Goal: Transaction & Acquisition: Subscribe to service/newsletter

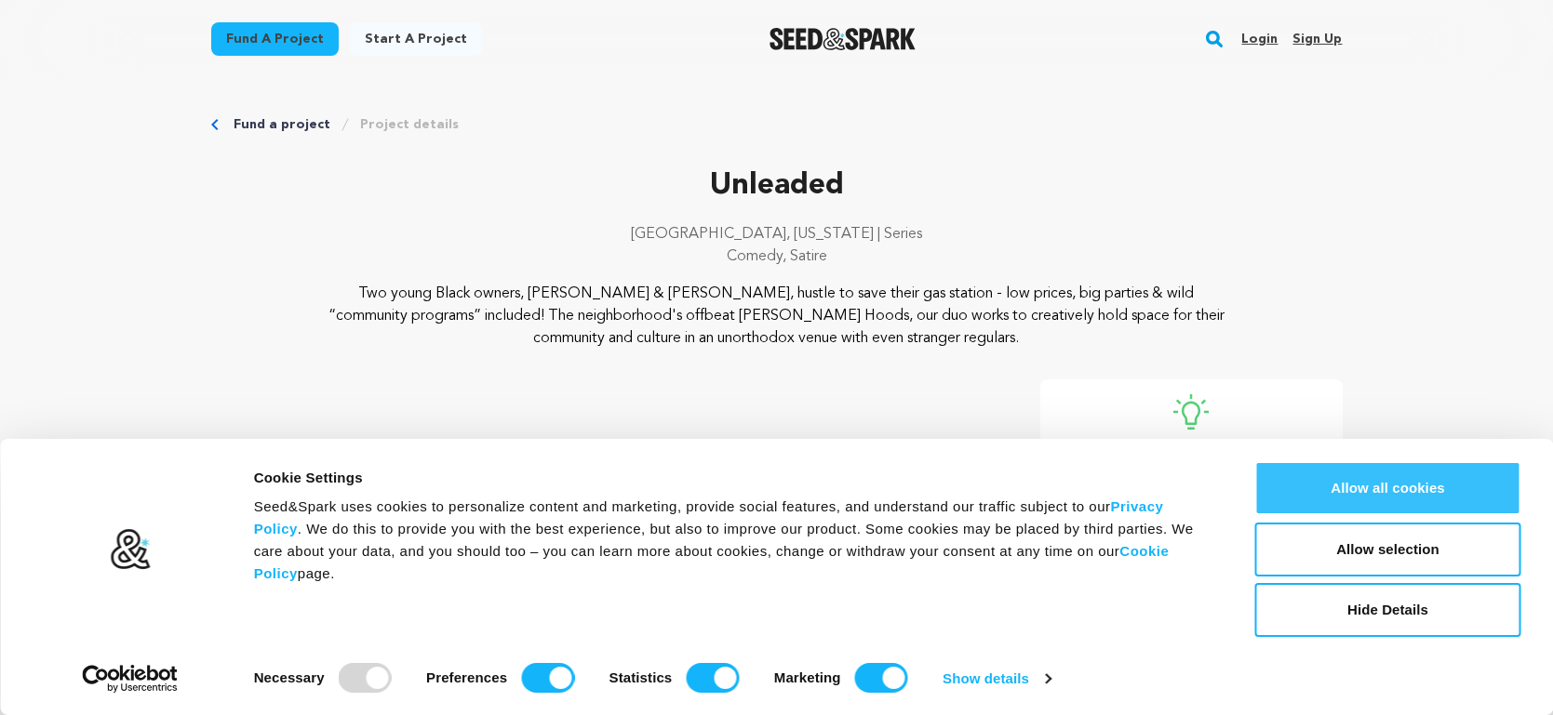
click at [1405, 495] on button "Allow all cookies" at bounding box center [1388, 488] width 266 height 54
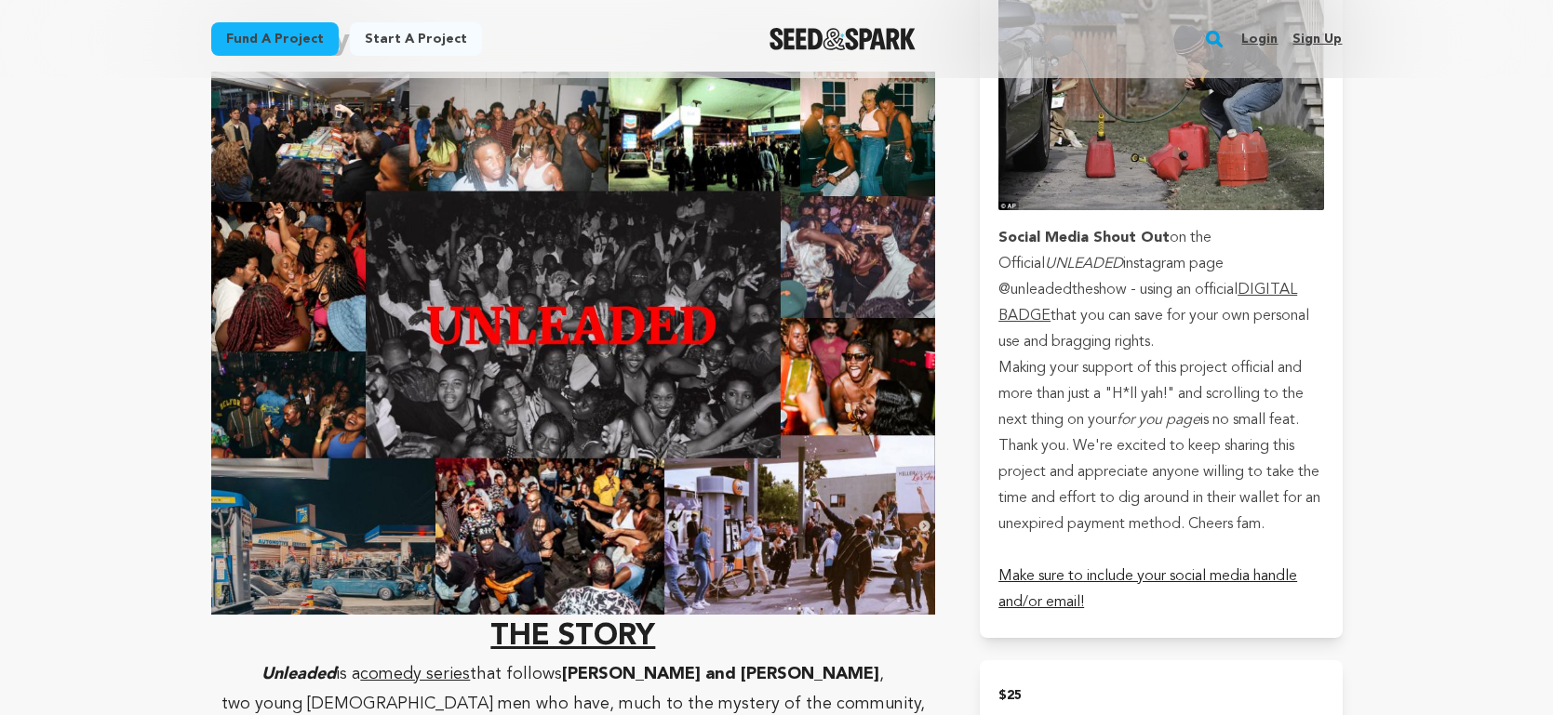
scroll to position [162, 0]
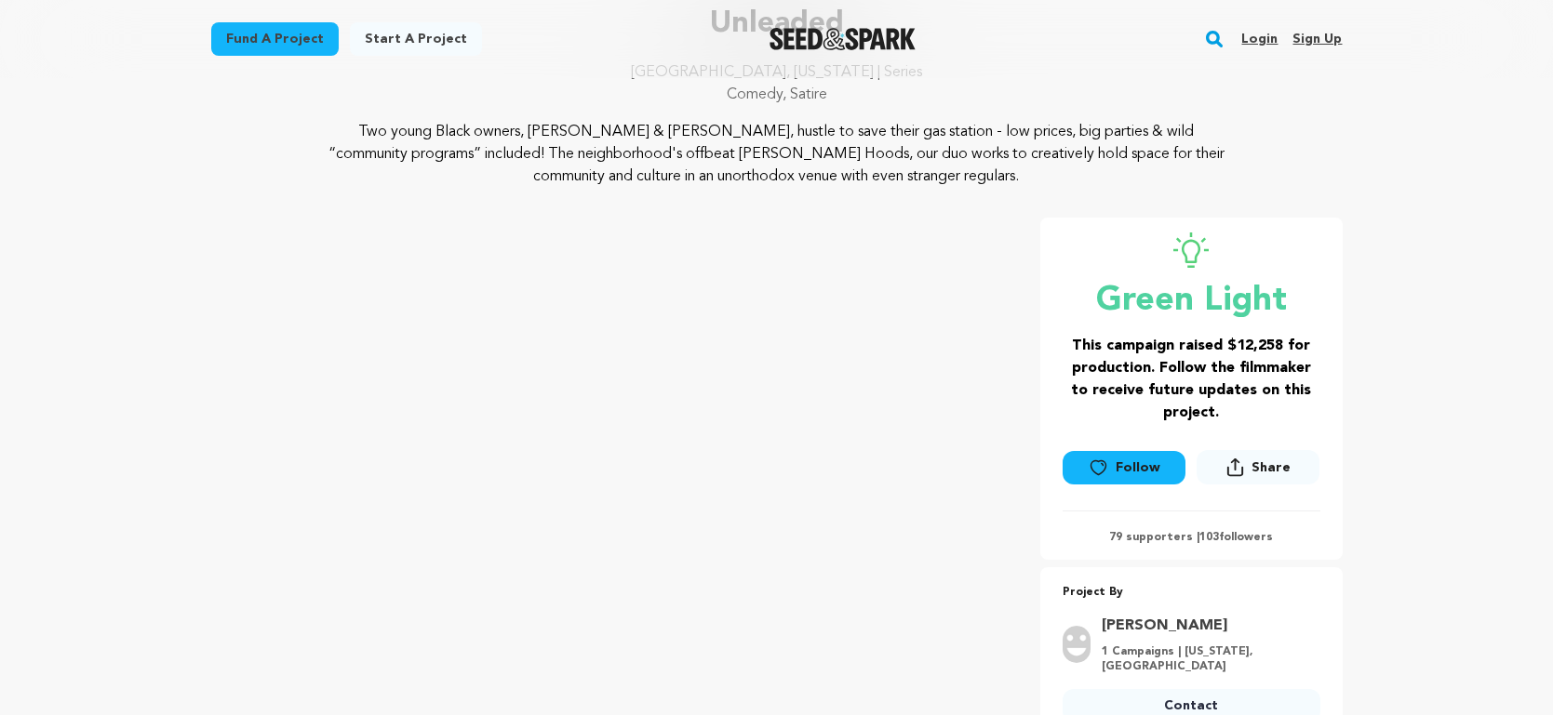
click at [299, 34] on link "Fund a project" at bounding box center [274, 38] width 127 height 33
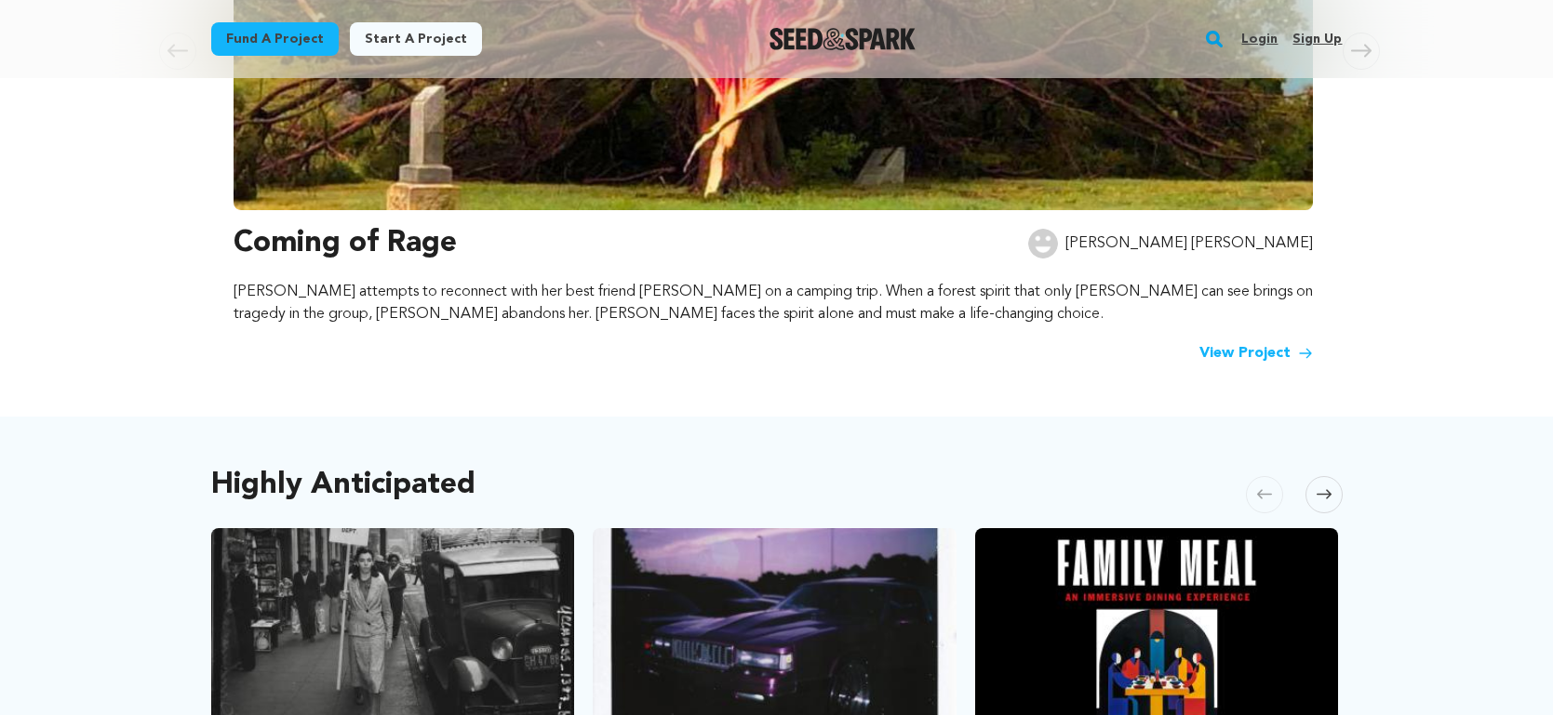
scroll to position [644, 0]
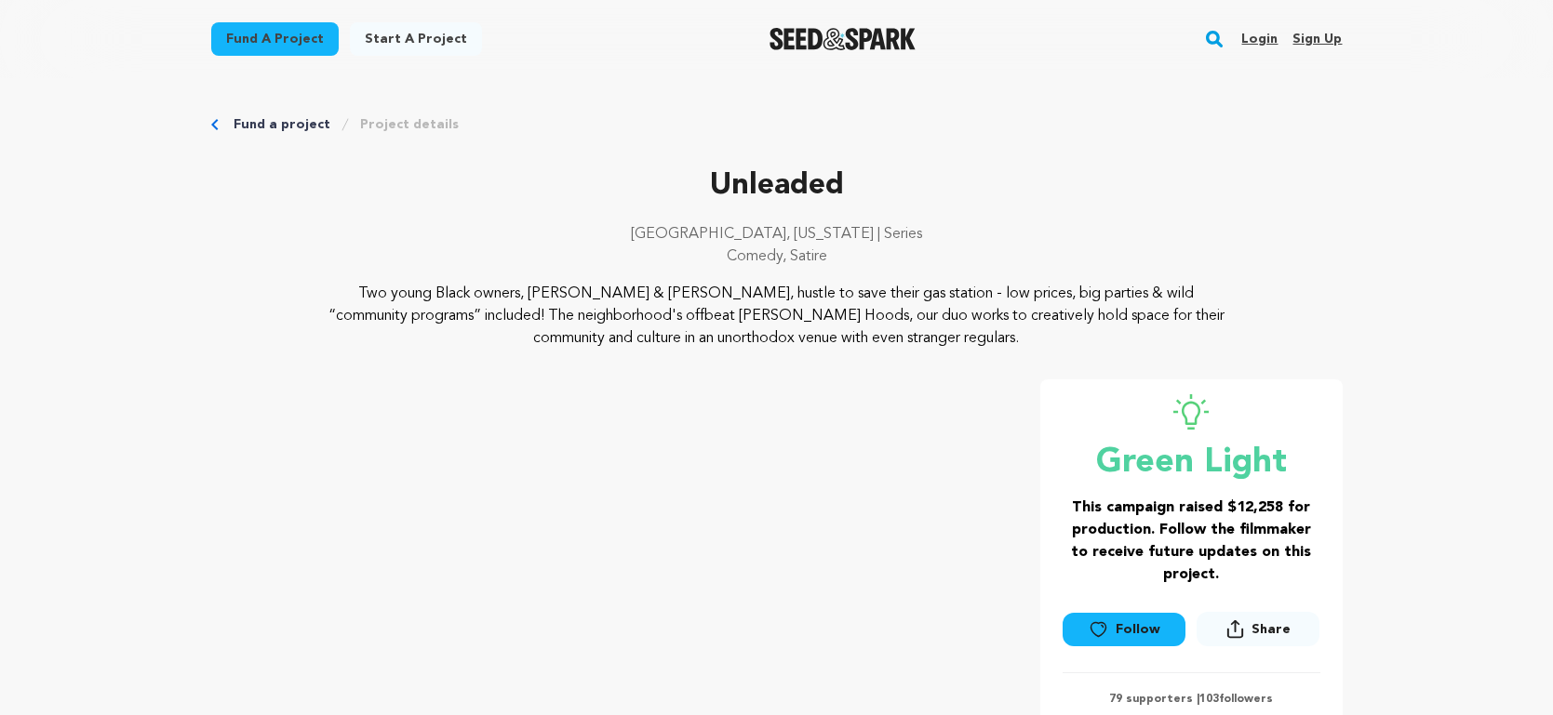
scroll to position [162, 0]
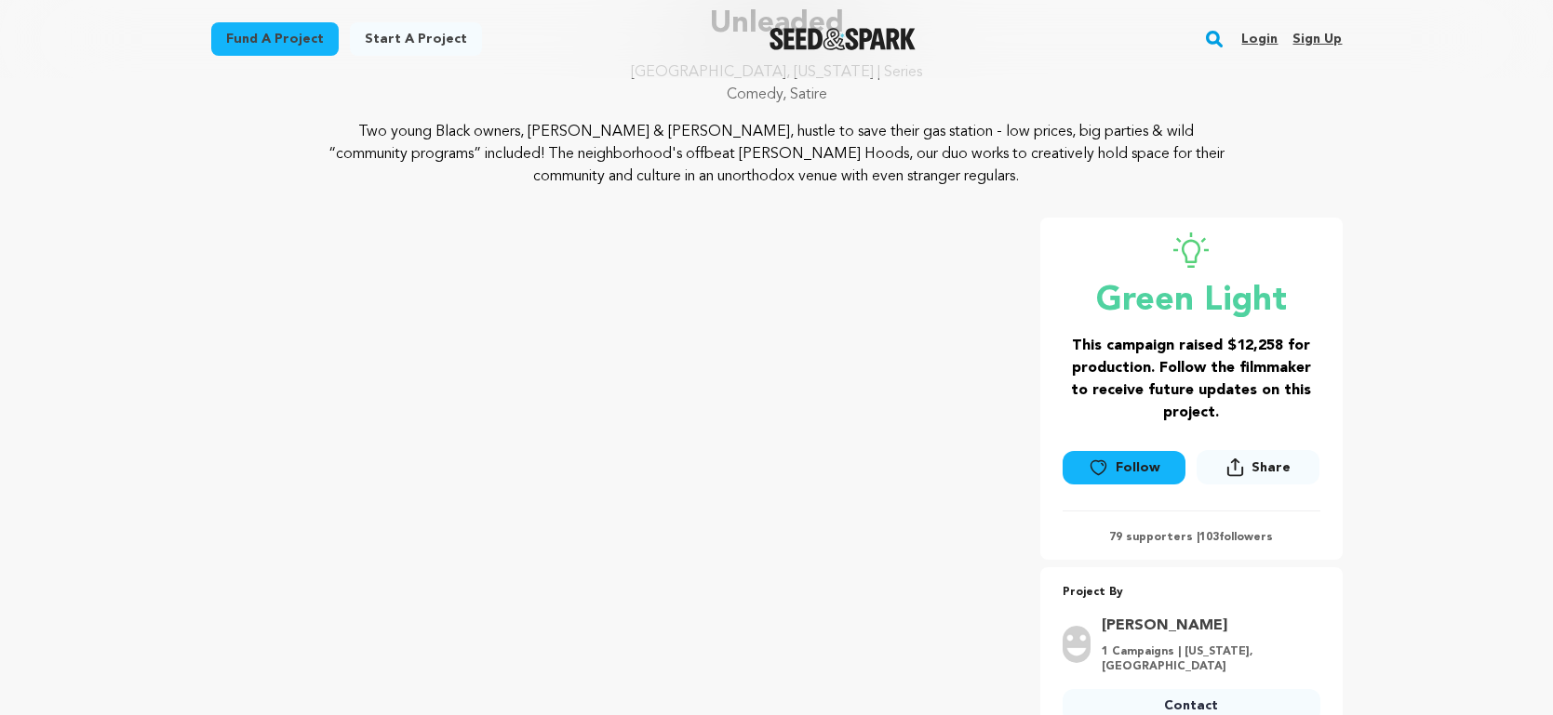
click at [1129, 470] on link "Follow" at bounding box center [1124, 467] width 123 height 33
